Goal: Find specific page/section

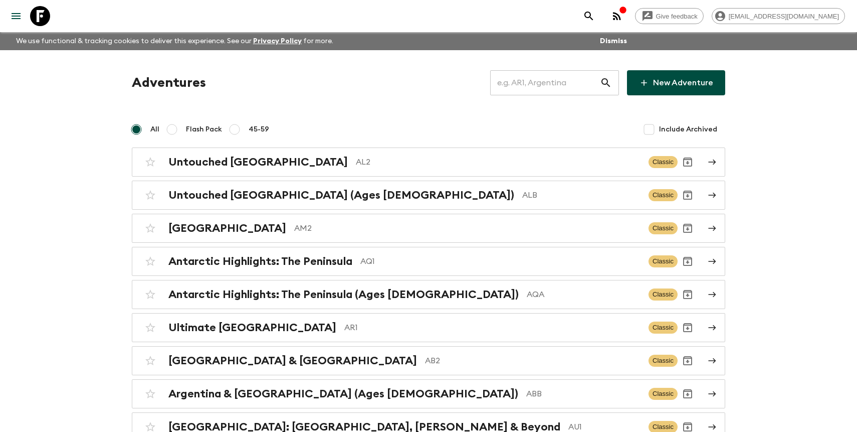
click at [562, 80] on input "text" at bounding box center [545, 83] width 110 height 28
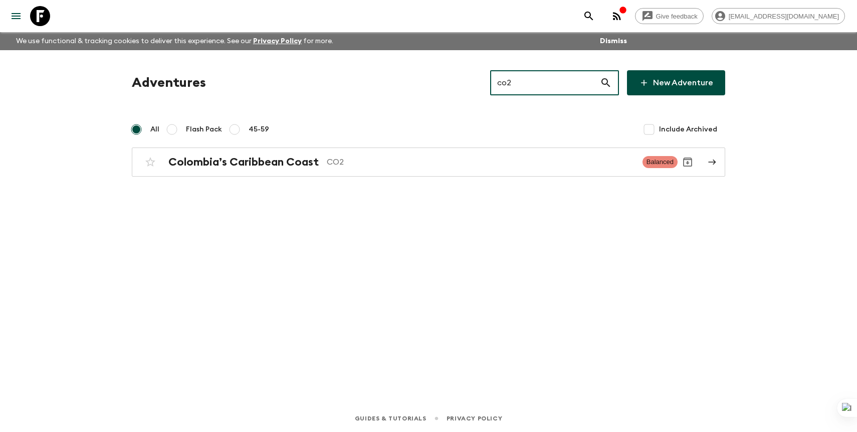
type input "co2"
click at [455, 135] on div "All Flash Pack 45-59 Include Archived" at bounding box center [429, 129] width 594 height 20
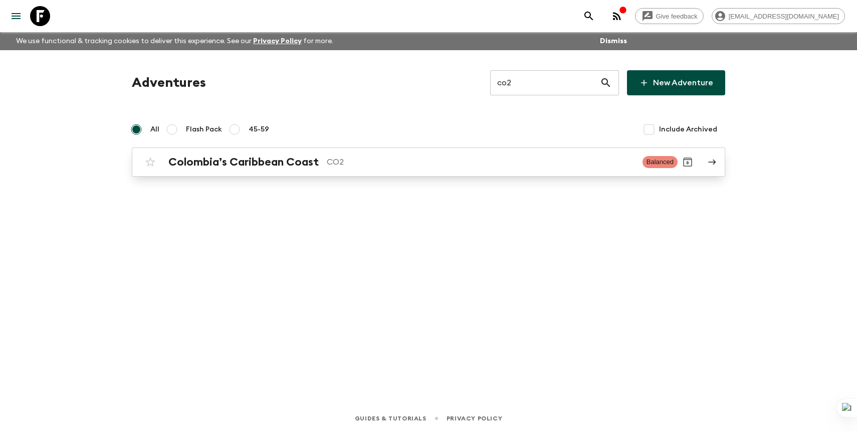
click at [440, 162] on p "CO2" at bounding box center [481, 162] width 308 height 12
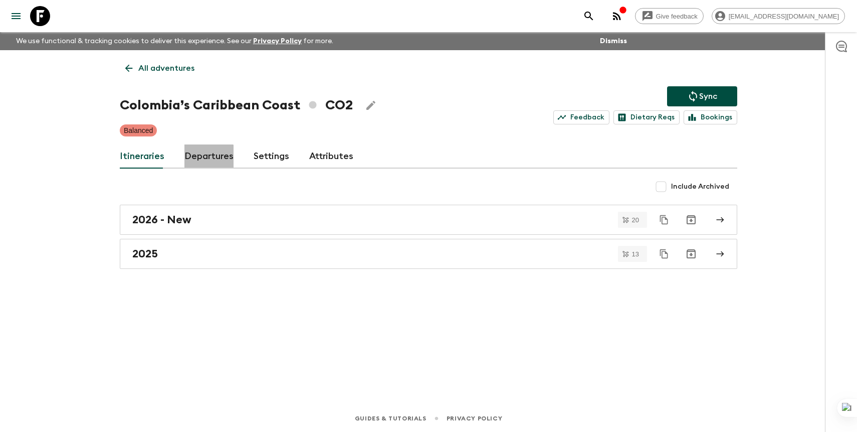
click at [202, 159] on link "Departures" at bounding box center [208, 156] width 49 height 24
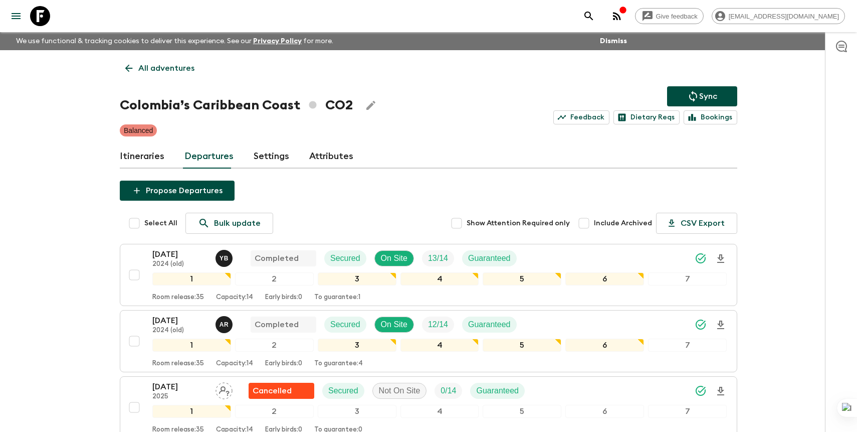
scroll to position [567, 0]
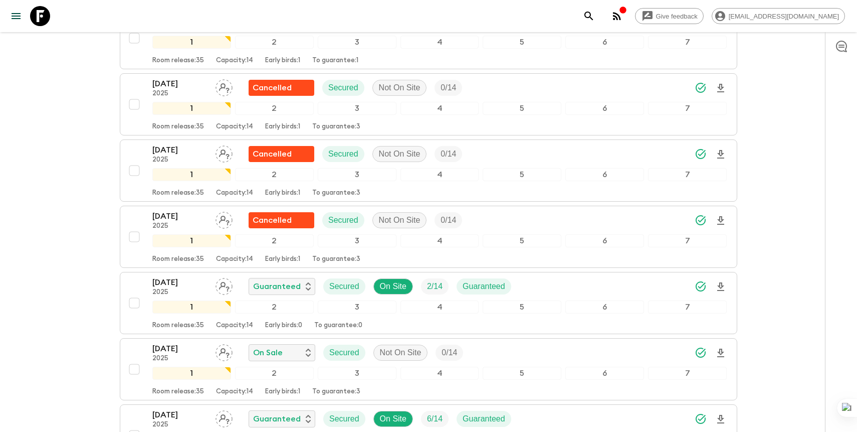
click at [599, 14] on button "search adventures" at bounding box center [589, 16] width 20 height 20
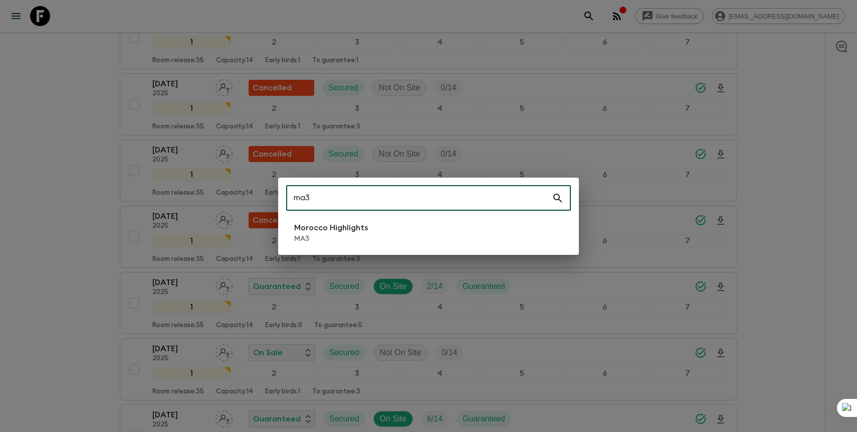
type input "ma3"
click at [434, 223] on li "Morocco Highlights MA3" at bounding box center [428, 233] width 285 height 28
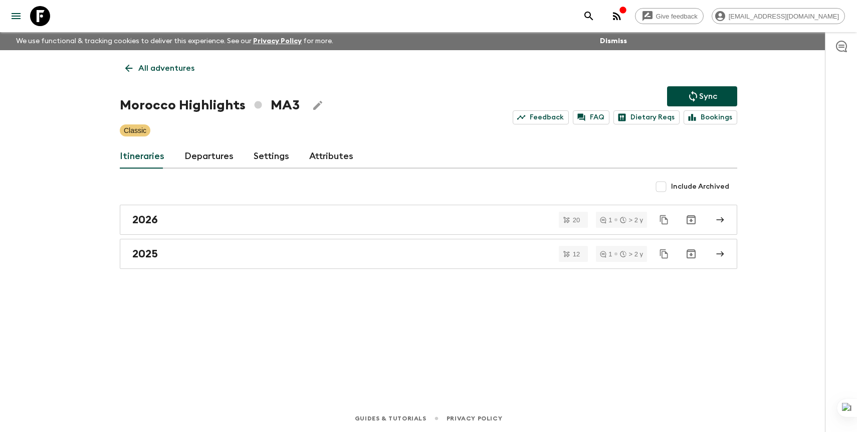
click at [220, 161] on link "Departures" at bounding box center [208, 156] width 49 height 24
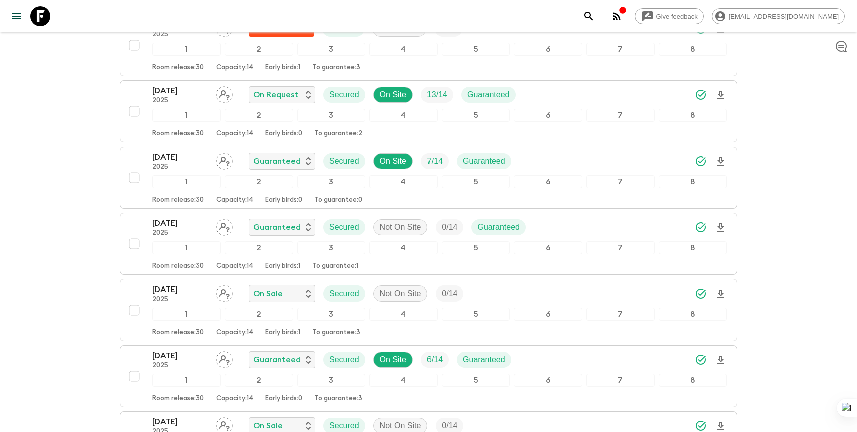
scroll to position [501, 0]
